Goal: Information Seeking & Learning: Learn about a topic

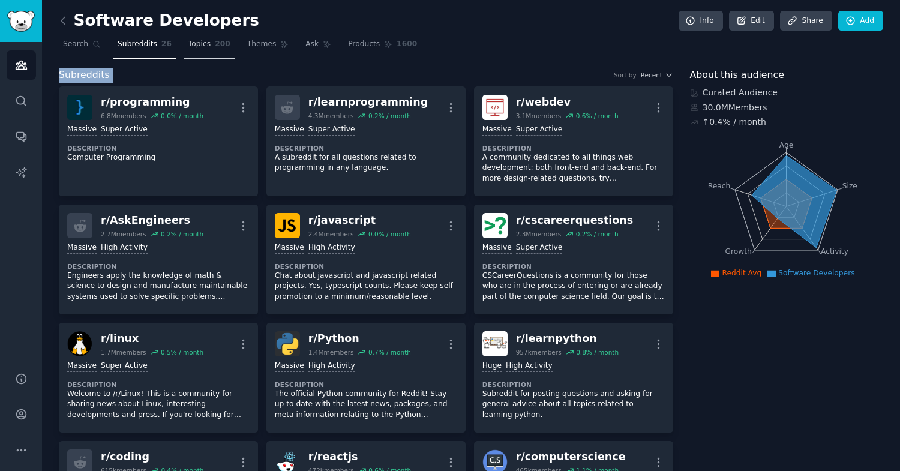
click at [207, 55] on link "Topics 200" at bounding box center [209, 47] width 50 height 25
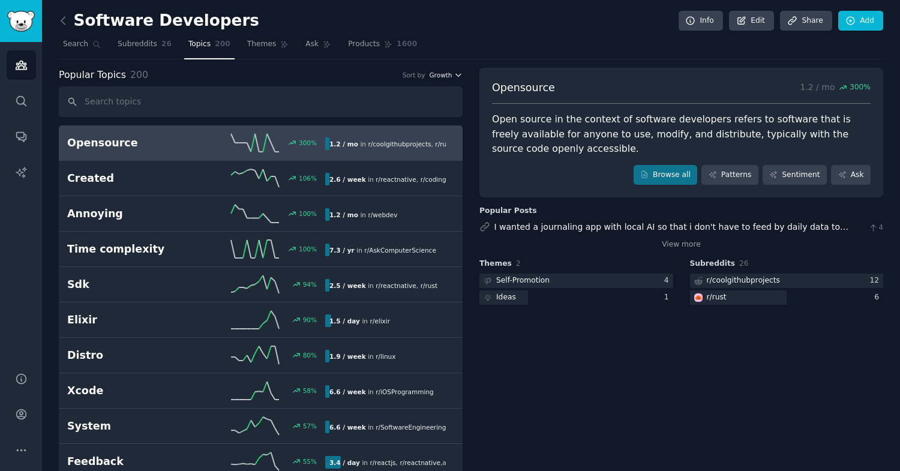
click at [454, 74] on icon "button" at bounding box center [458, 75] width 8 height 8
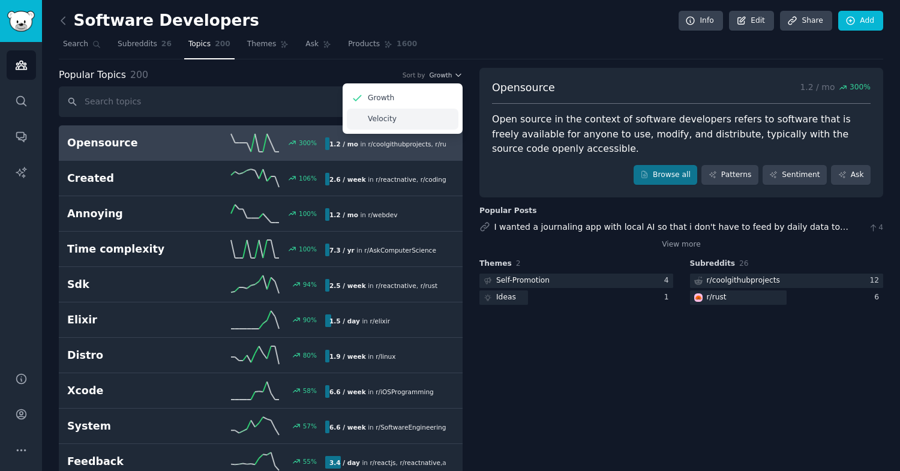
click at [426, 113] on div "Velocity" at bounding box center [403, 119] width 112 height 21
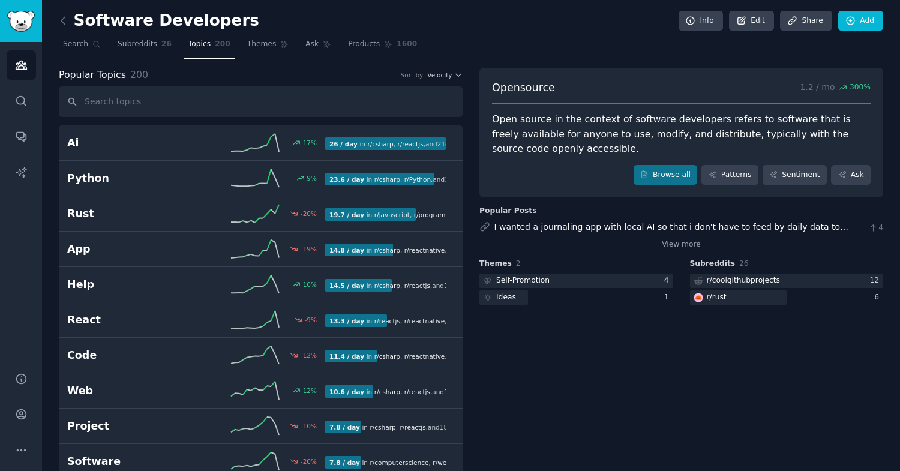
click at [449, 80] on div "Popular Topics 200 Sort by Velocity" at bounding box center [261, 75] width 404 height 15
click at [446, 78] on span "Velocity" at bounding box center [439, 75] width 25 height 8
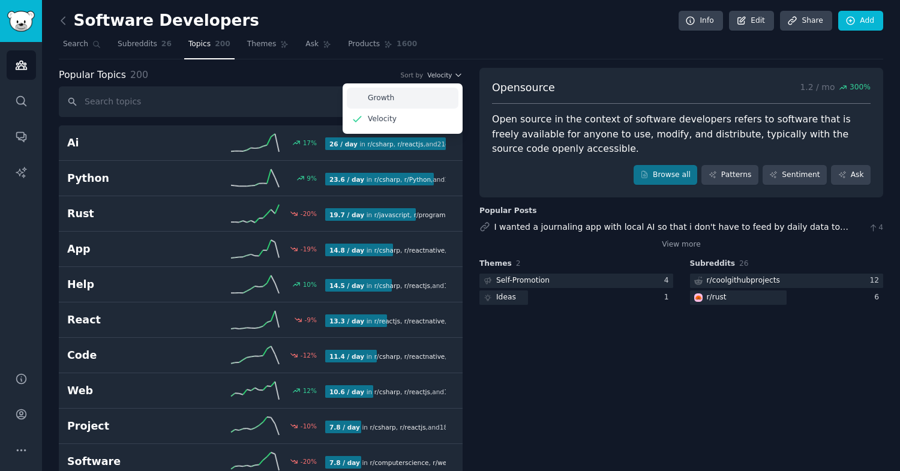
click at [436, 95] on div "Growth" at bounding box center [403, 98] width 112 height 21
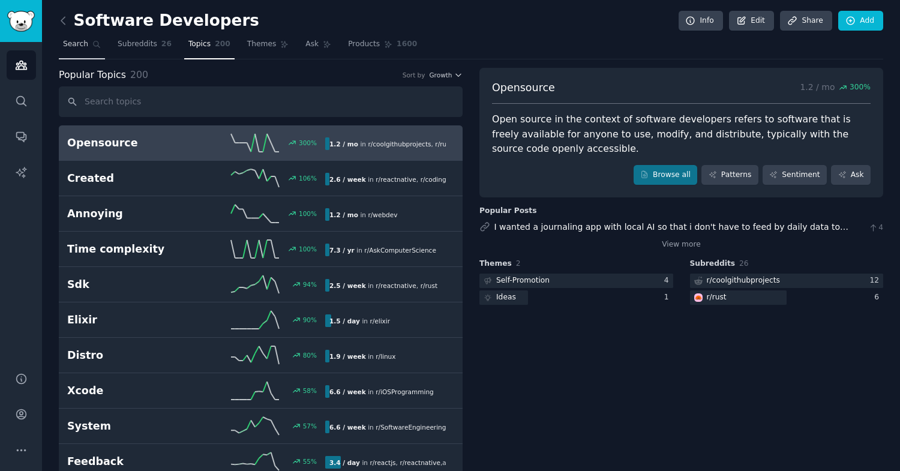
click at [80, 46] on span "Search" at bounding box center [75, 44] width 25 height 11
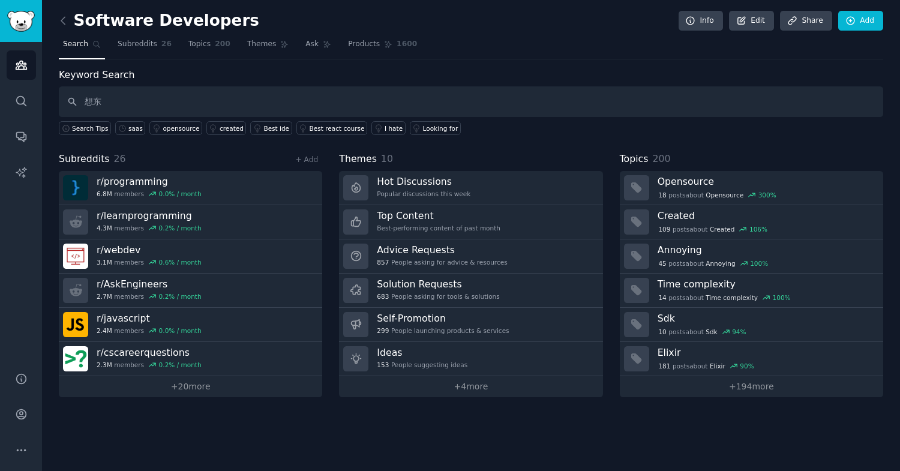
type input "想"
type input "s"
click at [175, 131] on div "opensource" at bounding box center [181, 128] width 37 height 8
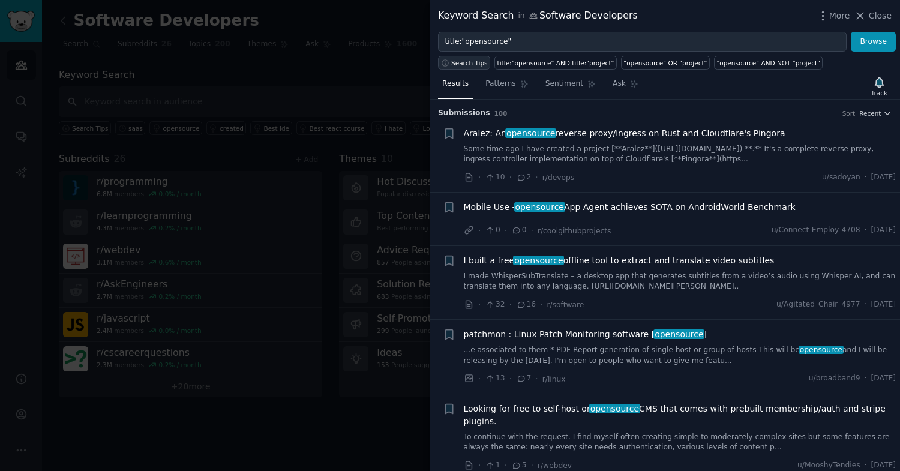
click at [474, 62] on span "Search Tips" at bounding box center [469, 63] width 37 height 8
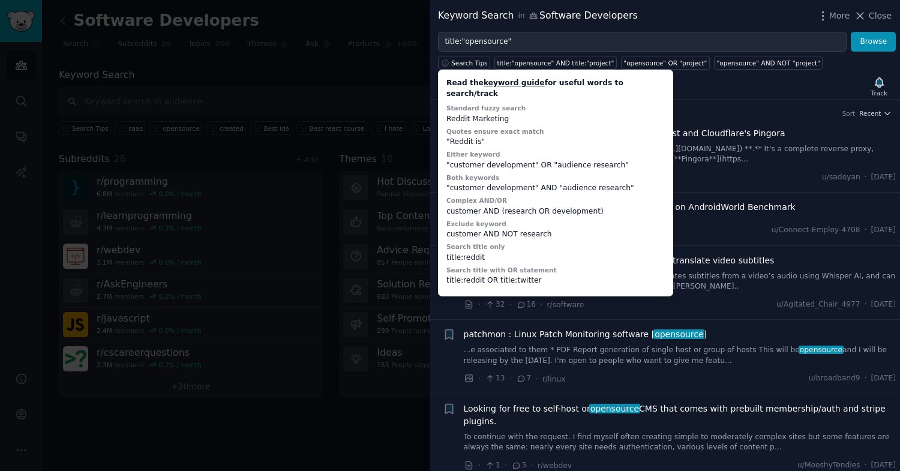
click at [451, 115] on div "Read the keyword guide for useful words to search/track Standard fuzzy search R…" at bounding box center [555, 183] width 227 height 218
click at [455, 114] on div "Reddit Marketing" at bounding box center [555, 119] width 218 height 11
click at [479, 137] on div "Read the keyword guide for useful words to search/track Standard fuzzy search R…" at bounding box center [555, 183] width 227 height 218
click at [510, 85] on link "keyword guide" at bounding box center [514, 83] width 61 height 8
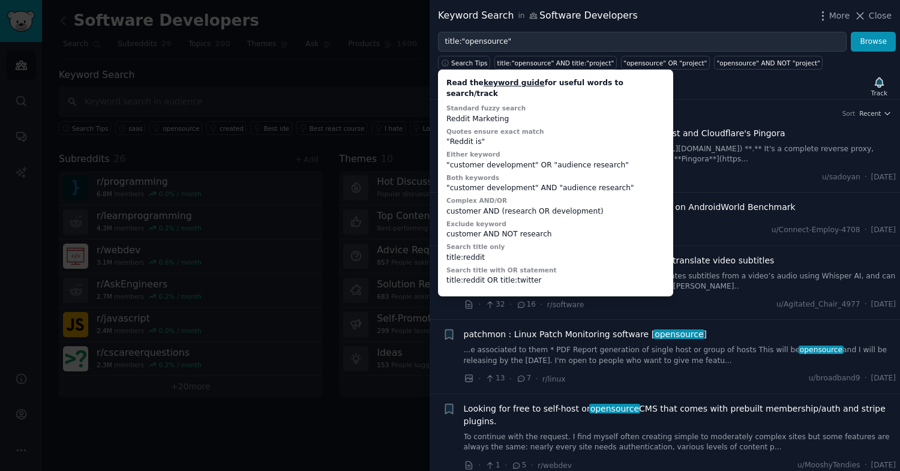
click at [686, 28] on div "Keyword Search in Software Developers More Close" at bounding box center [665, 16] width 470 height 32
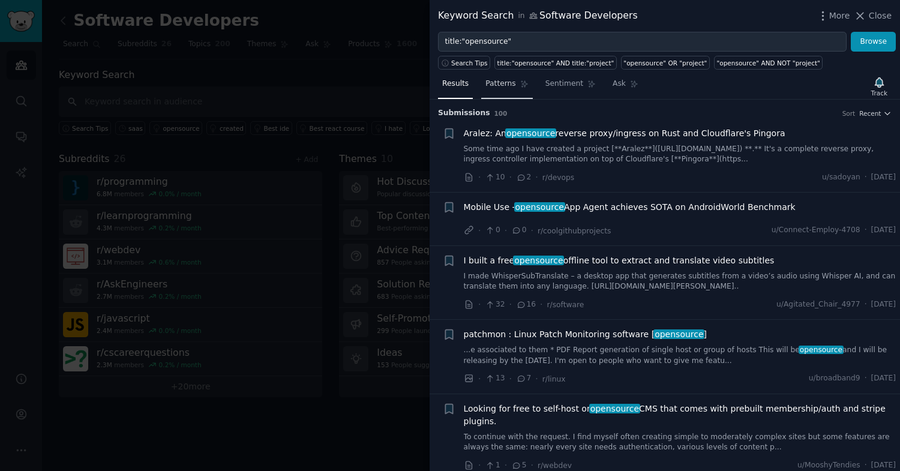
click at [497, 83] on span "Patterns" at bounding box center [500, 84] width 30 height 11
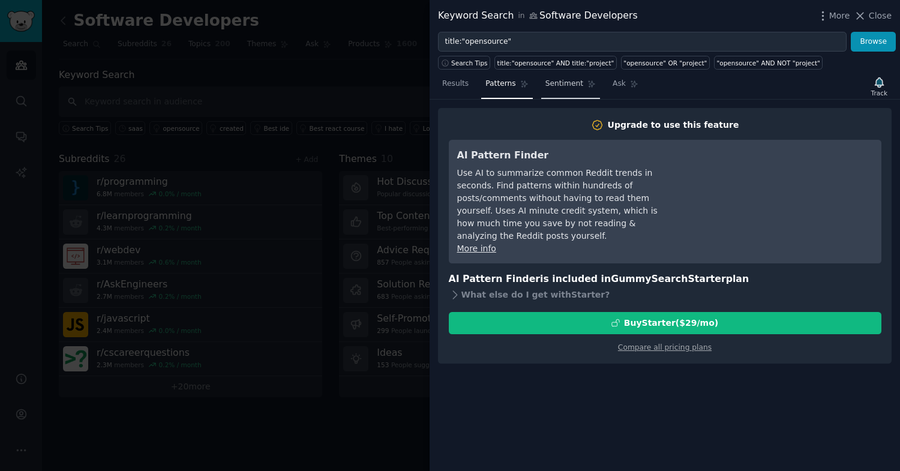
click at [554, 92] on link "Sentiment" at bounding box center [570, 86] width 59 height 25
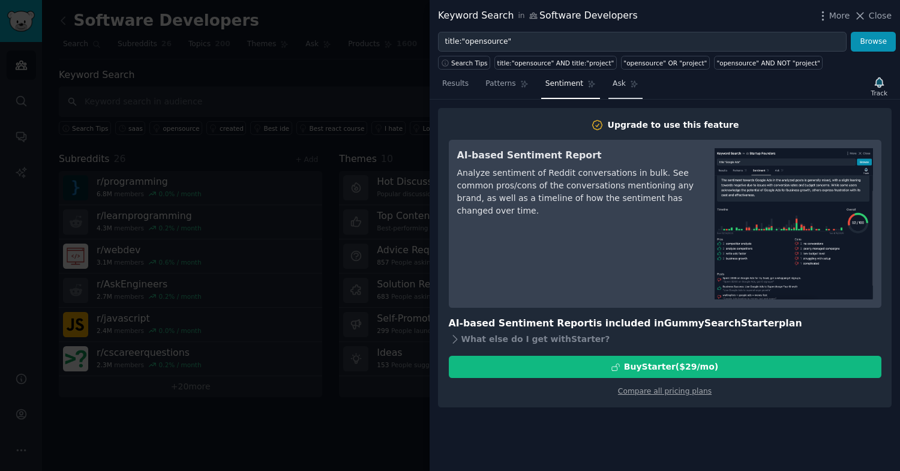
click at [611, 94] on link "Ask" at bounding box center [625, 86] width 34 height 25
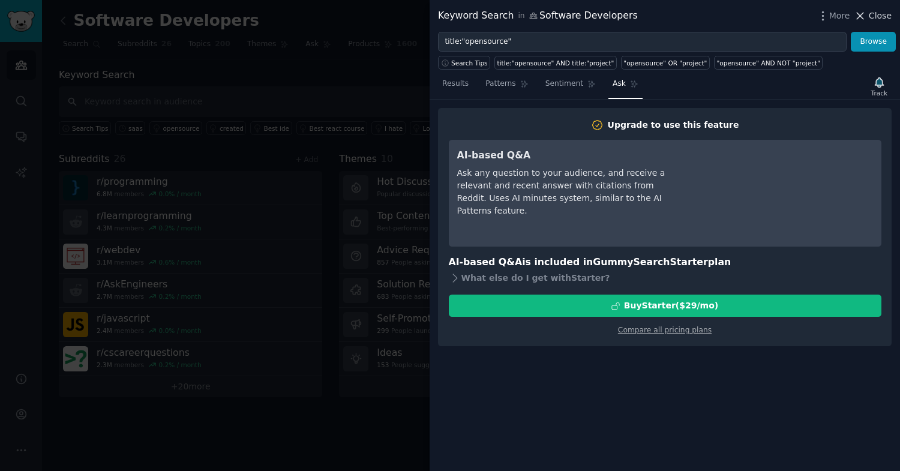
click at [868, 18] on button "Close" at bounding box center [873, 16] width 38 height 13
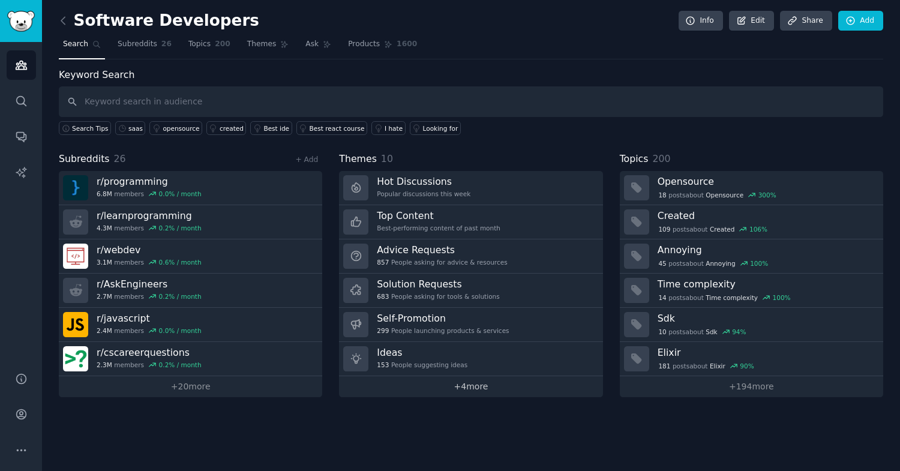
click at [387, 388] on link "+ 4 more" at bounding box center [470, 386] width 263 height 21
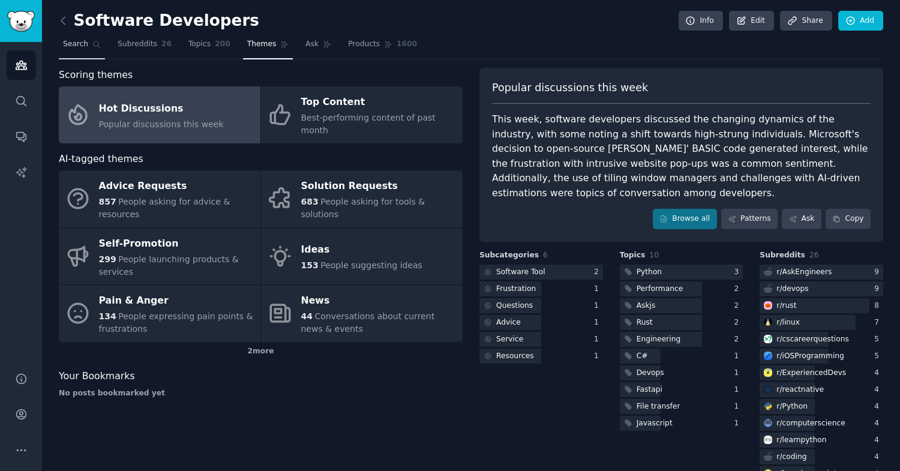
click at [61, 46] on link "Search" at bounding box center [82, 47] width 46 height 25
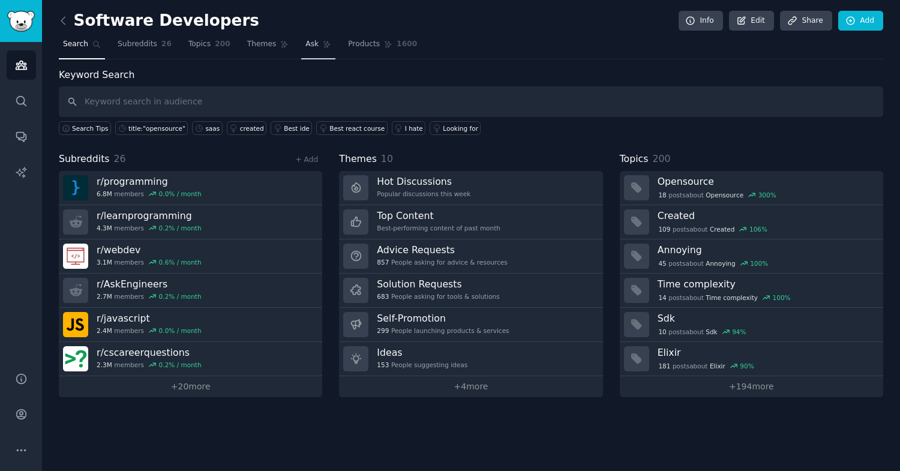
click at [314, 47] on span "Ask" at bounding box center [311, 44] width 13 height 11
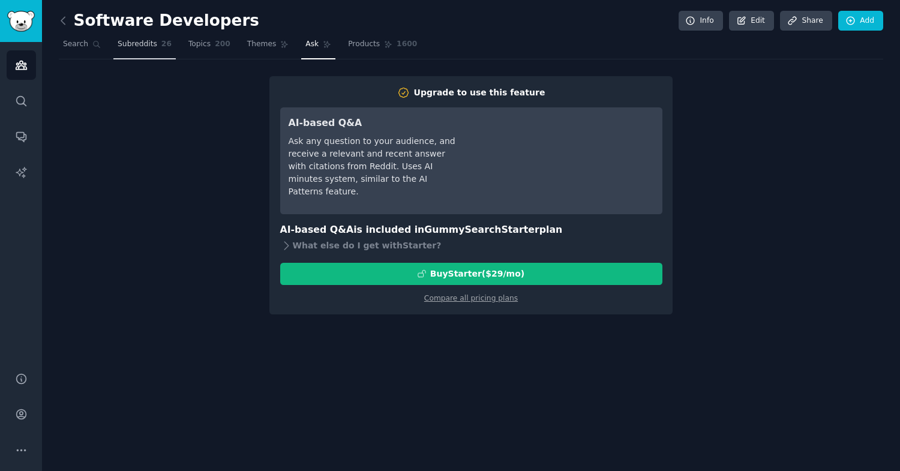
click at [116, 45] on link "Subreddits 26" at bounding box center [144, 47] width 62 height 25
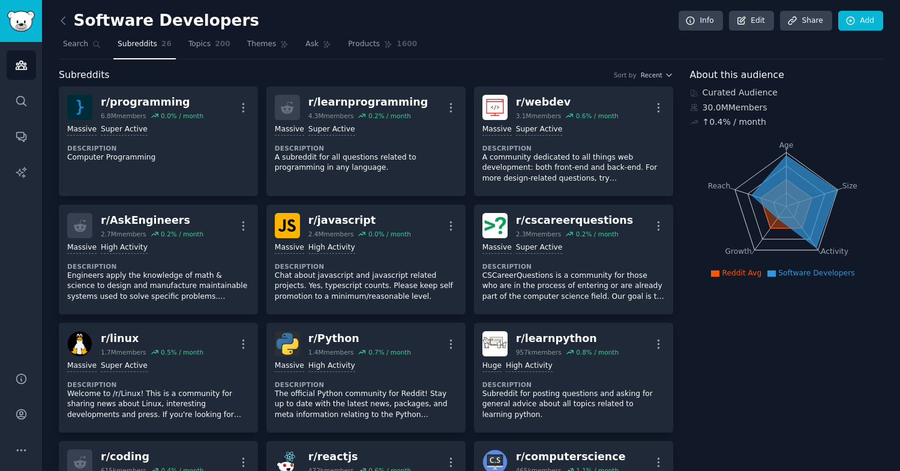
click at [723, 91] on div "Curated Audience" at bounding box center [787, 92] width 194 height 13
click at [718, 106] on div "30.0M Members" at bounding box center [787, 107] width 194 height 13
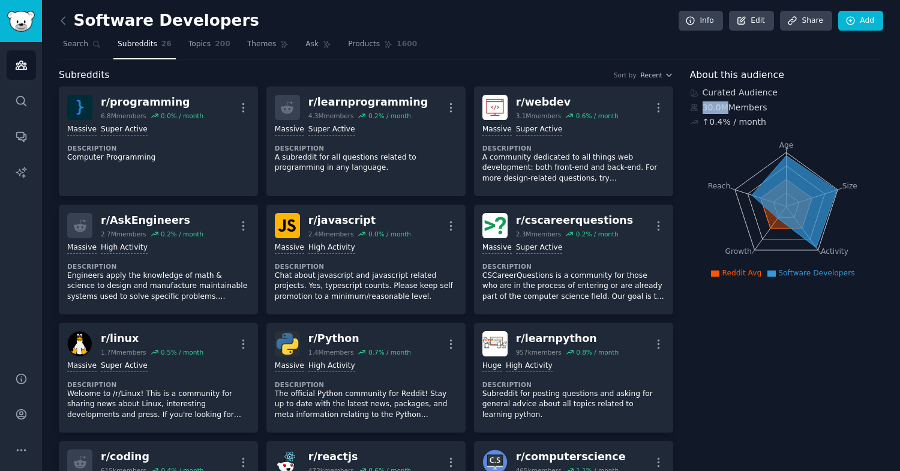
click at [715, 123] on div "↑ 0.4 % / month" at bounding box center [735, 122] width 64 height 13
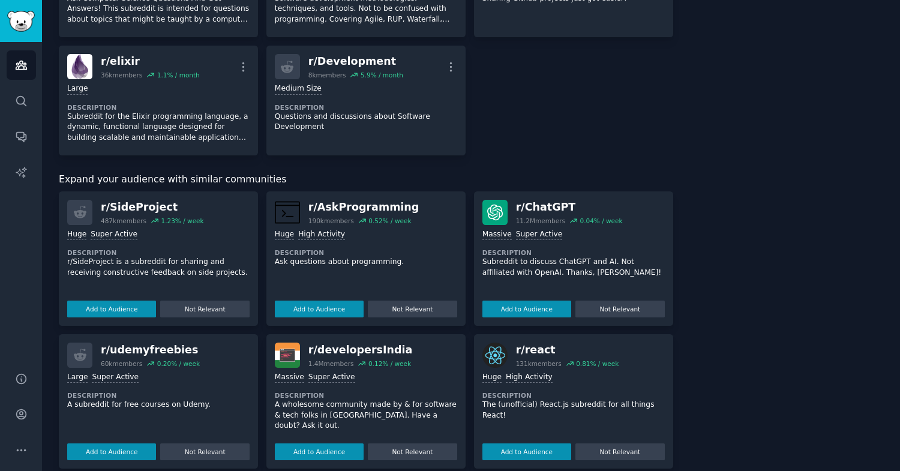
scroll to position [894, 0]
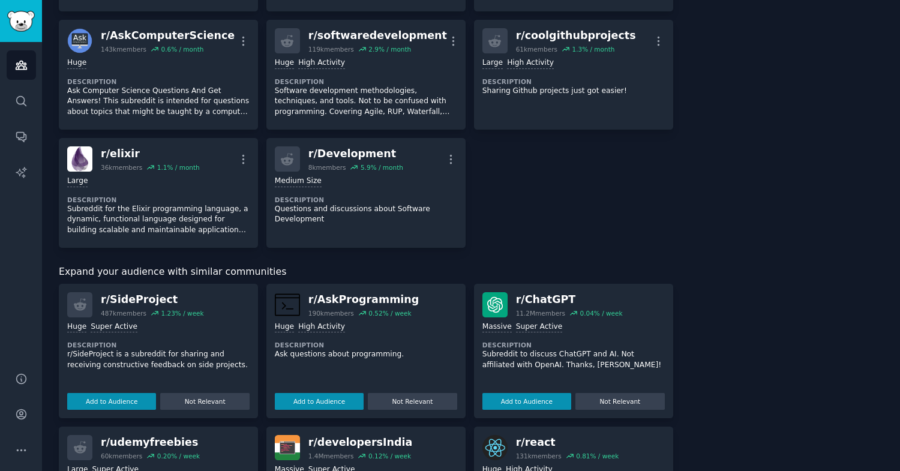
click at [148, 270] on span "Expand your audience with similar communities" at bounding box center [172, 272] width 227 height 15
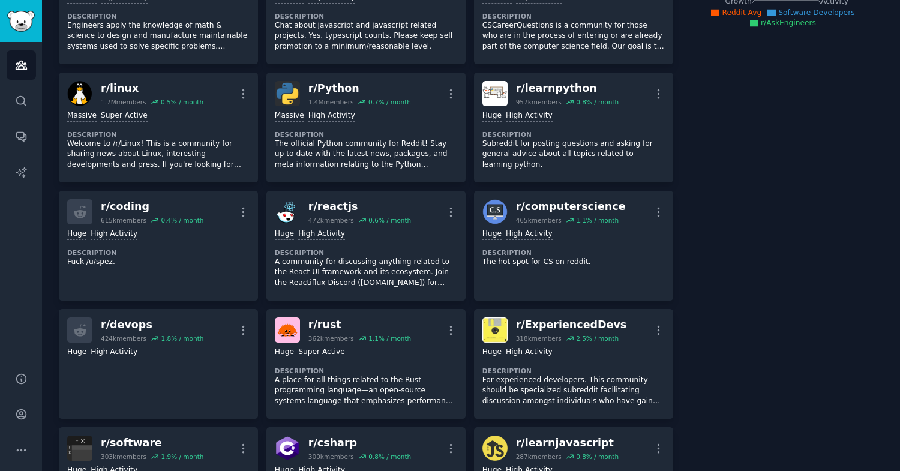
scroll to position [0, 0]
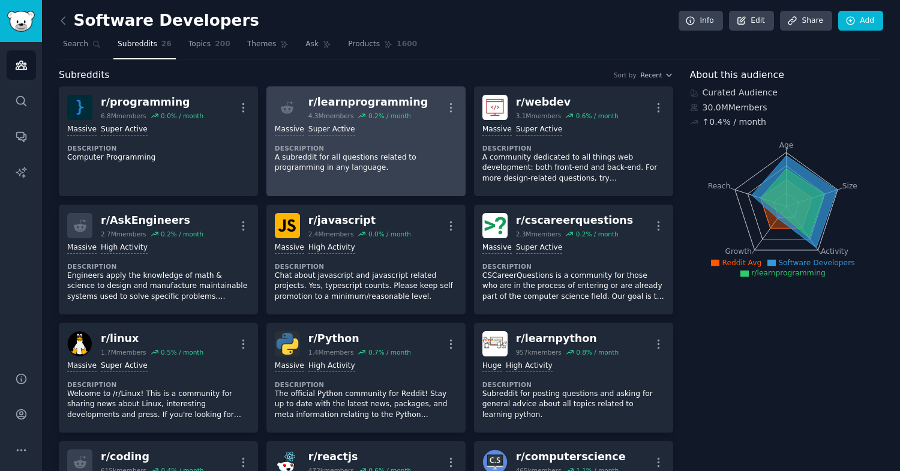
click at [355, 158] on p "A subreddit for all questions related to programming in any language." at bounding box center [366, 162] width 182 height 21
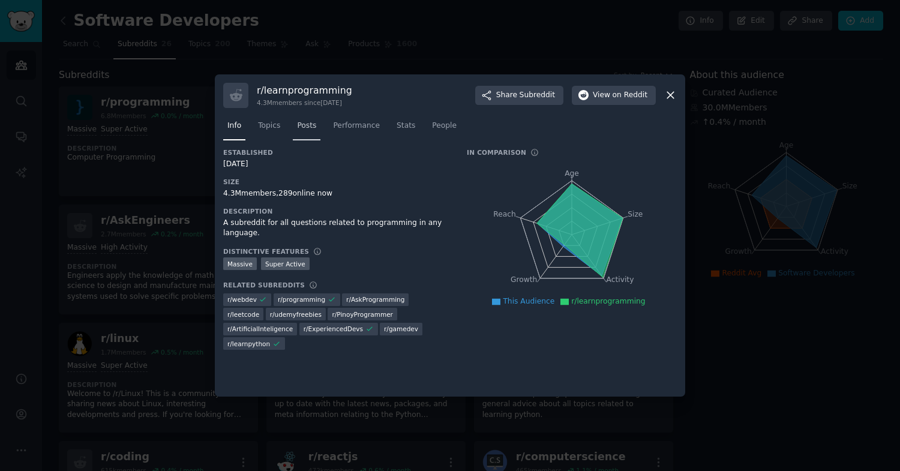
click at [305, 132] on link "Posts" at bounding box center [307, 128] width 28 height 25
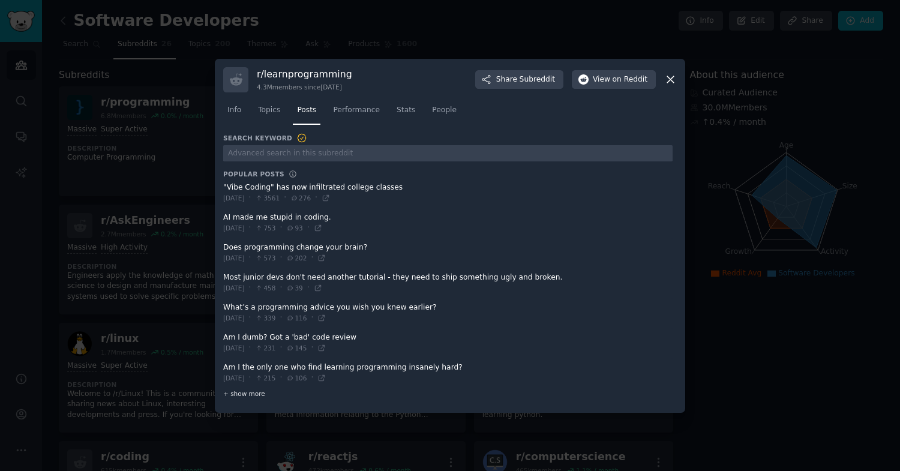
click at [251, 392] on span "+ show more" at bounding box center [244, 393] width 42 height 8
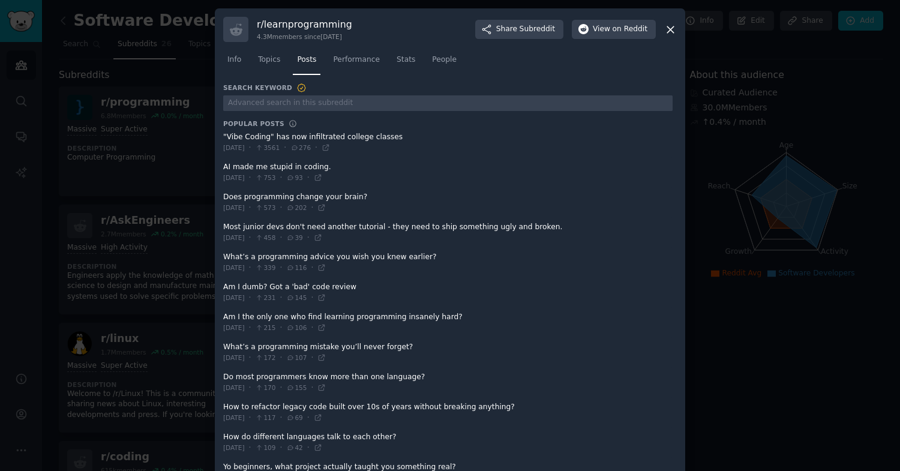
click at [406, 146] on span at bounding box center [447, 142] width 449 height 29
click at [273, 134] on span at bounding box center [447, 142] width 449 height 29
click at [357, 64] on span "Performance" at bounding box center [356, 60] width 47 height 11
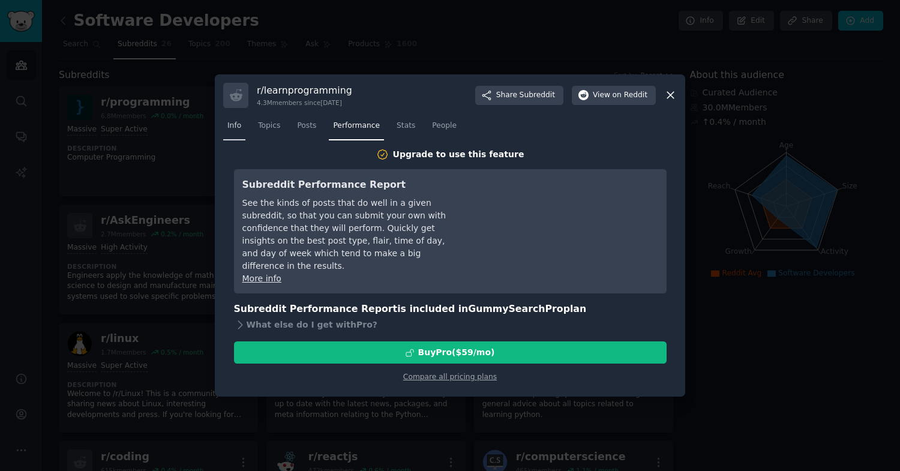
click at [230, 130] on span "Info" at bounding box center [234, 126] width 14 height 11
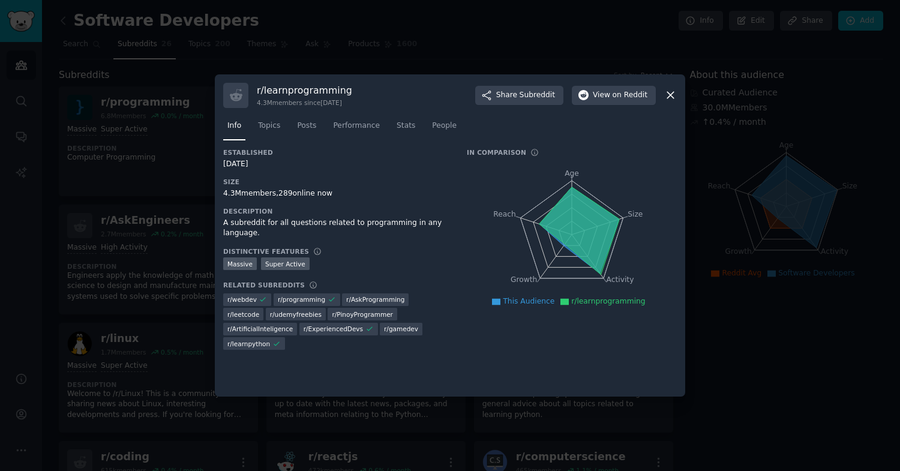
click at [251, 198] on div "4.3M members, 289 online now" at bounding box center [336, 193] width 227 height 11
click at [260, 228] on div "A subreddit for all questions related to programming in any language." at bounding box center [336, 228] width 227 height 21
click at [401, 121] on span "Stats" at bounding box center [406, 126] width 19 height 11
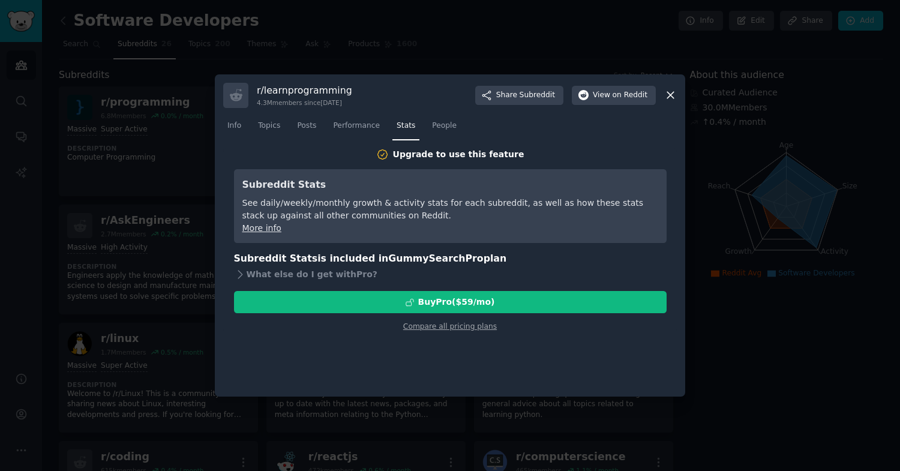
click at [298, 212] on div "See daily/weekly/monthly growth & activity stats for each subreddit, as well as…" at bounding box center [450, 209] width 416 height 25
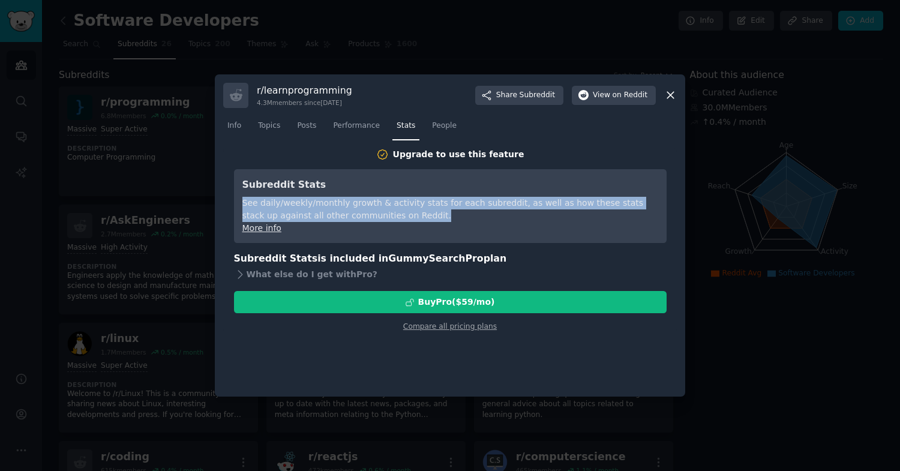
click at [321, 219] on div "See daily/weekly/monthly growth & activity stats for each subreddit, as well as…" at bounding box center [450, 209] width 416 height 25
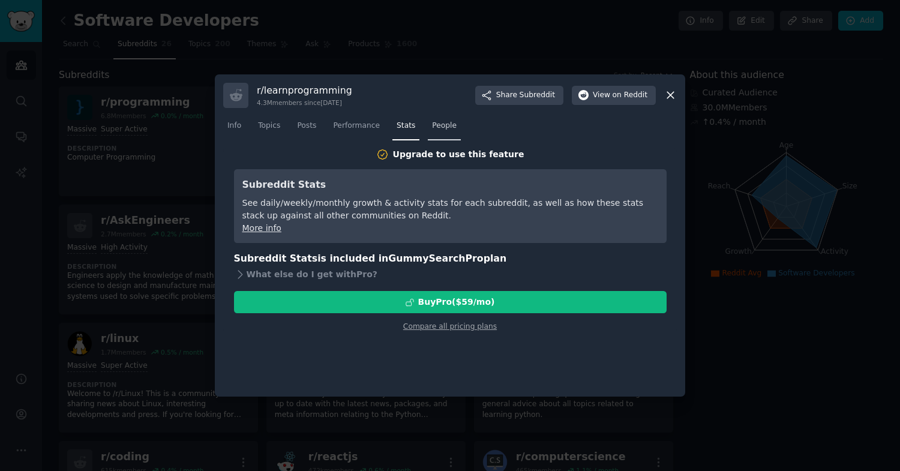
click at [445, 127] on span "People" at bounding box center [444, 126] width 25 height 11
click at [271, 207] on div "See the top contributors in each subreddit, their contributions, and the other …" at bounding box center [450, 209] width 416 height 25
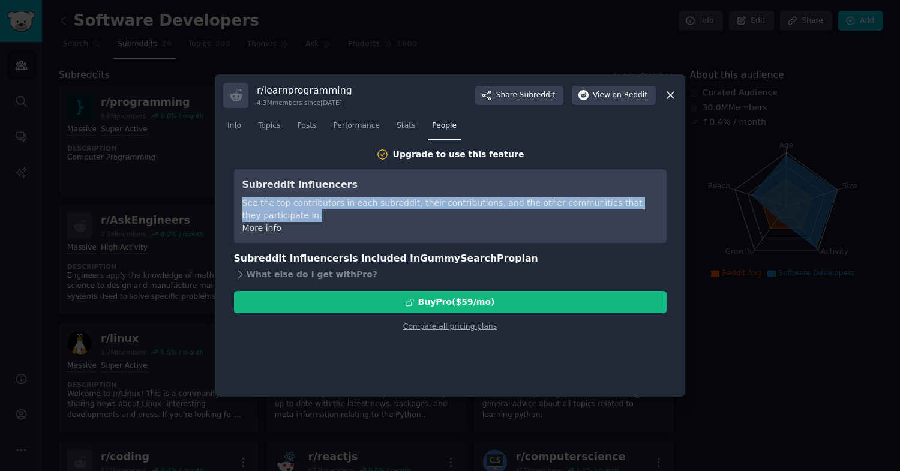
click at [271, 207] on div "See the top contributors in each subreddit, their contributions, and the other …" at bounding box center [450, 209] width 416 height 25
click at [286, 208] on div "See the top contributors in each subreddit, their contributions, and the other …" at bounding box center [450, 209] width 416 height 25
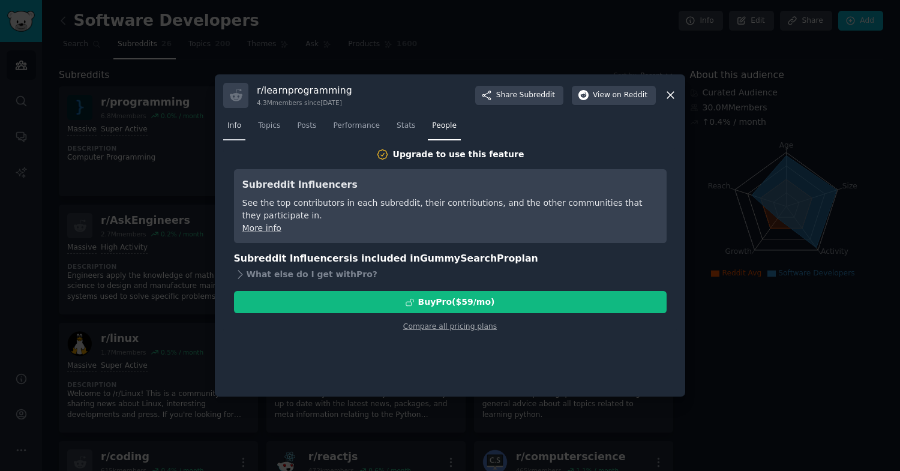
click at [236, 128] on span "Info" at bounding box center [234, 126] width 14 height 11
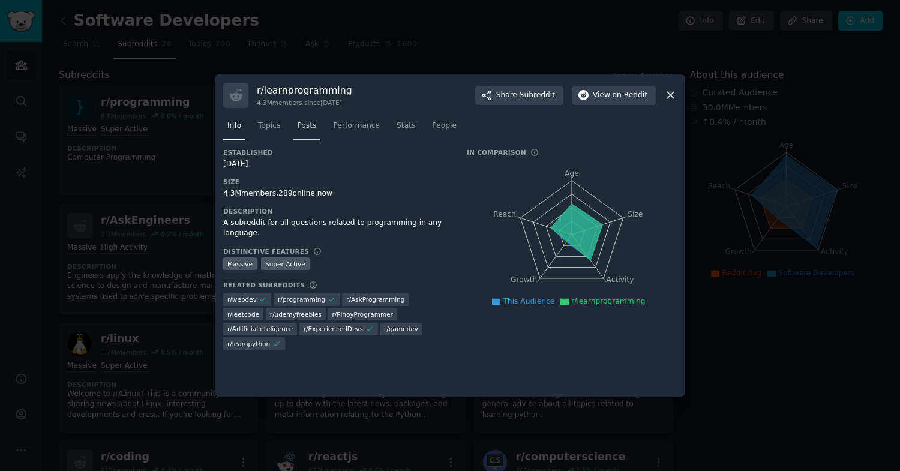
click at [308, 128] on span "Posts" at bounding box center [306, 126] width 19 height 11
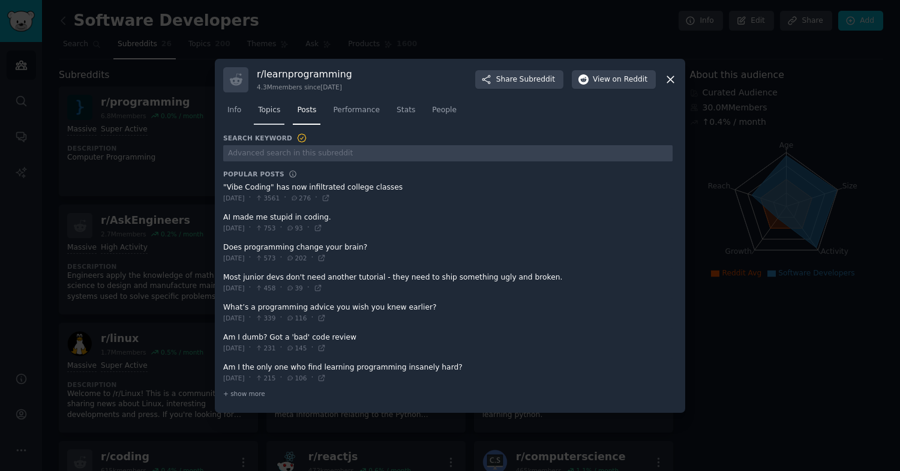
click at [269, 112] on span "Topics" at bounding box center [269, 110] width 22 height 11
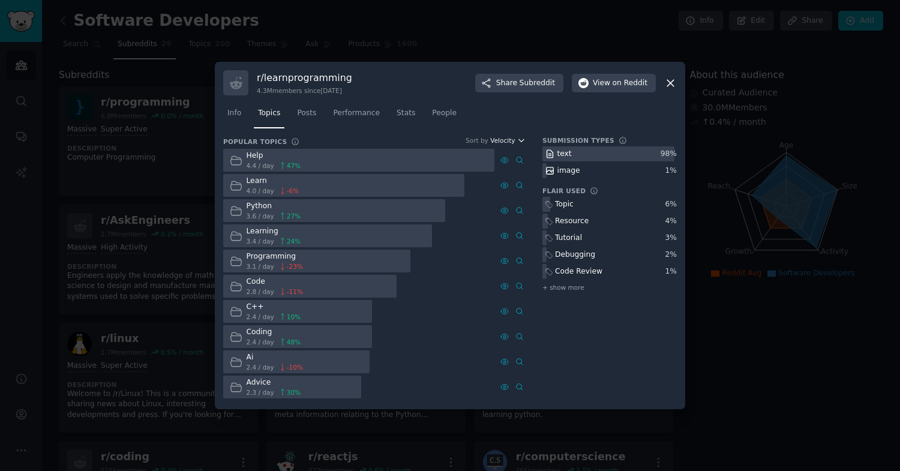
click at [507, 139] on span "Velocity" at bounding box center [502, 140] width 25 height 8
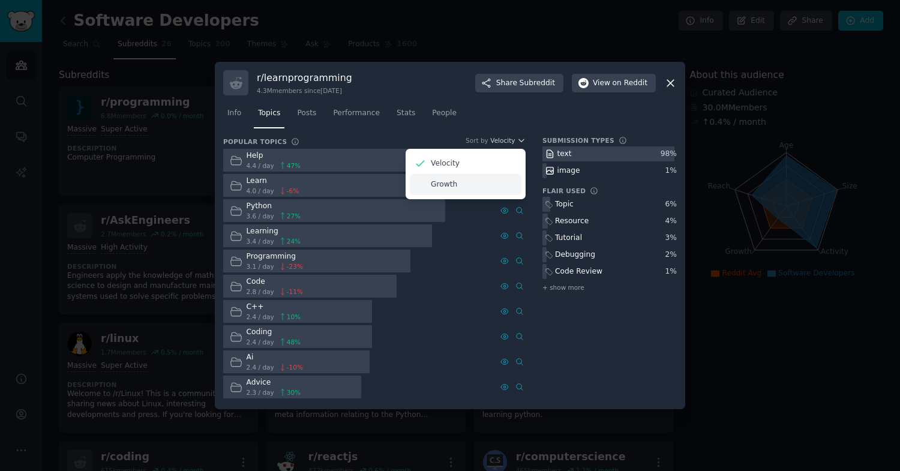
click at [472, 186] on div "Growth" at bounding box center [466, 184] width 112 height 21
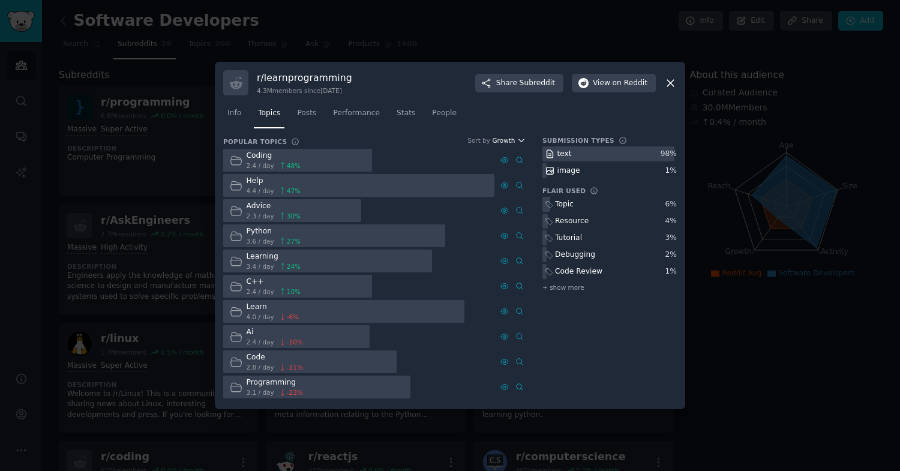
click at [506, 140] on span "Growth" at bounding box center [503, 140] width 23 height 8
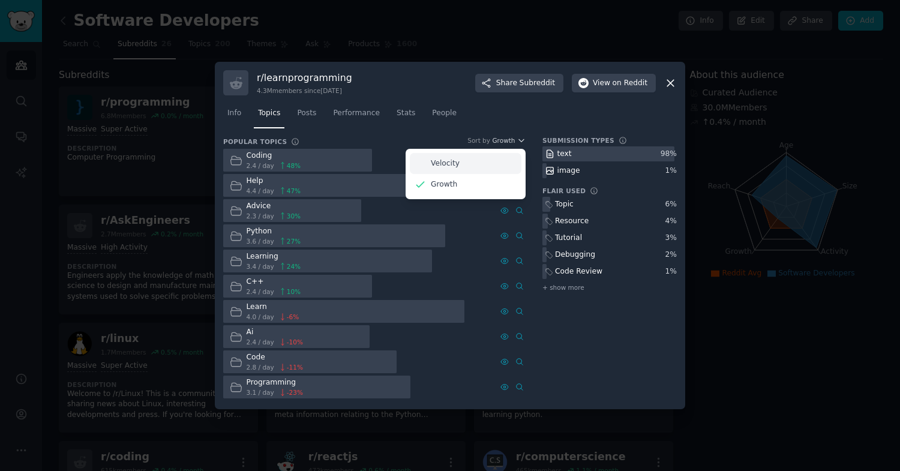
click at [482, 162] on div "Velocity" at bounding box center [466, 163] width 112 height 21
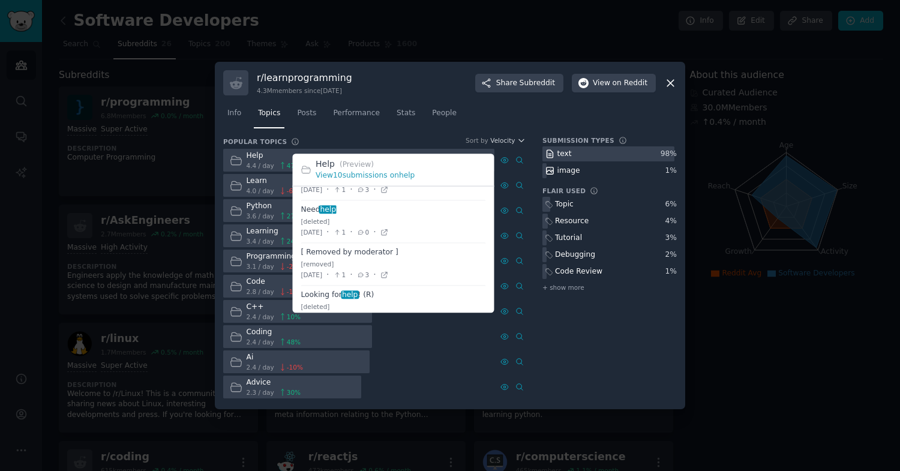
scroll to position [352, 0]
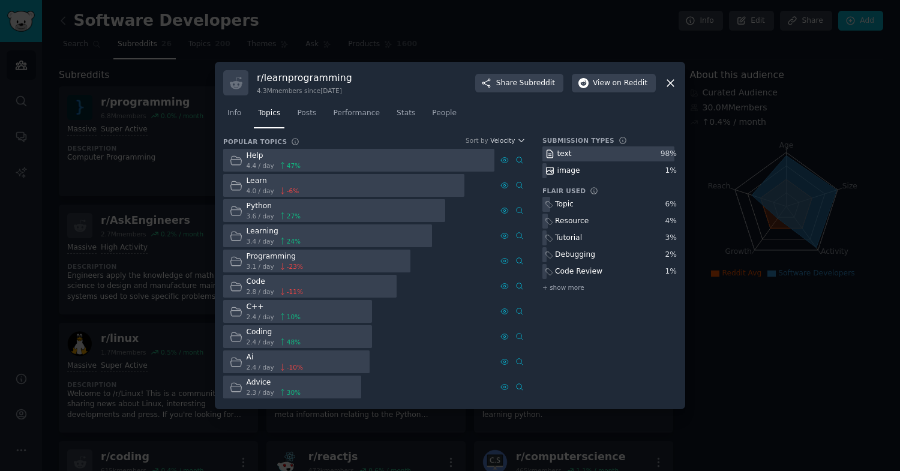
click at [670, 85] on icon at bounding box center [670, 83] width 13 height 13
